Goal: Task Accomplishment & Management: Manage account settings

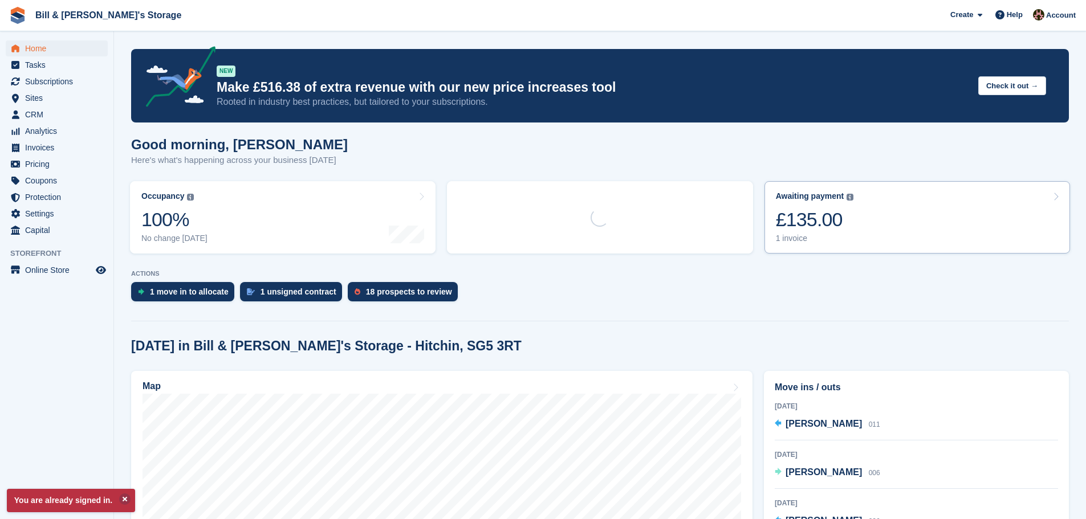
click at [798, 240] on div "1 invoice" at bounding box center [815, 239] width 78 height 10
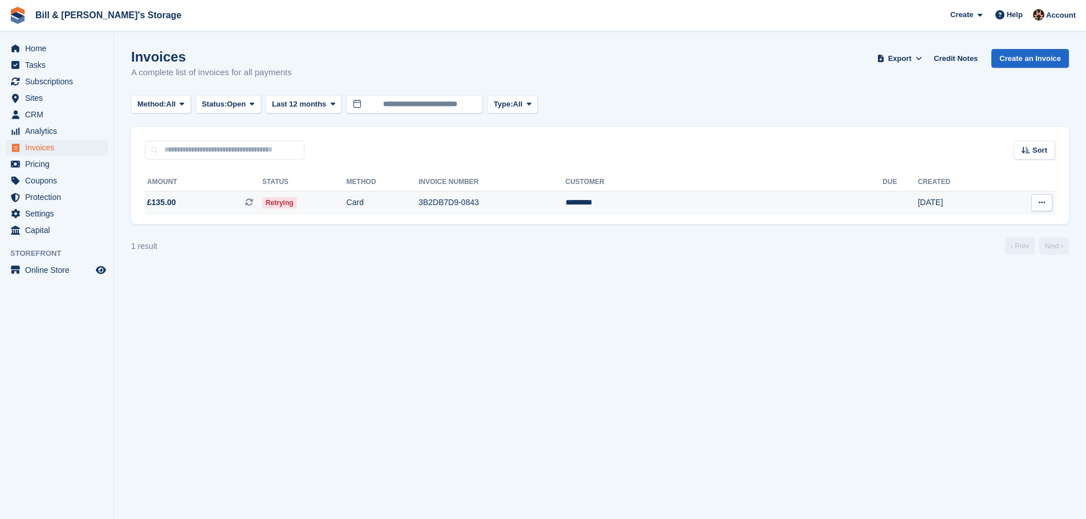
click at [297, 202] on span "Retrying" at bounding box center [279, 202] width 35 height 11
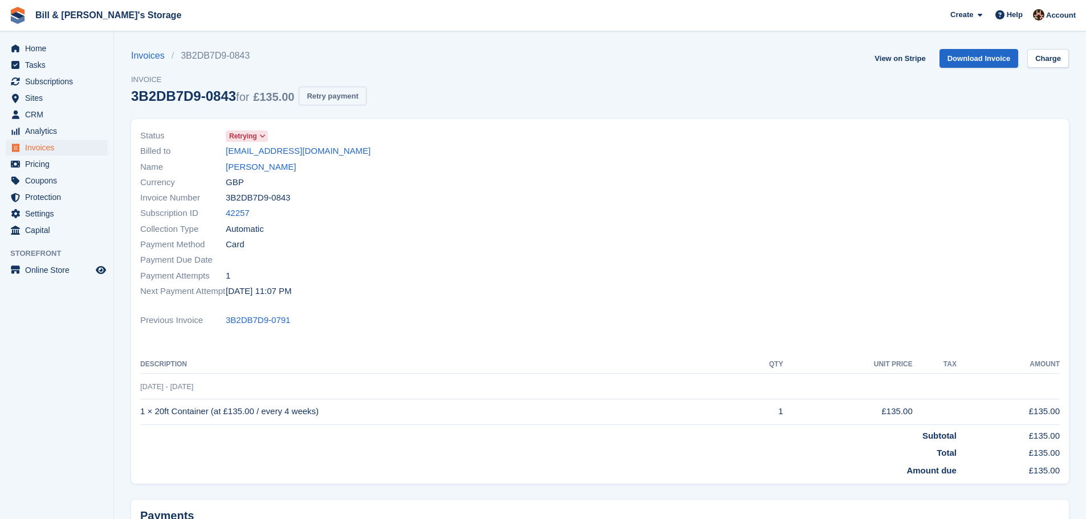
click at [335, 103] on button "Retry payment" at bounding box center [332, 96] width 67 height 19
